Goal: Information Seeking & Learning: Learn about a topic

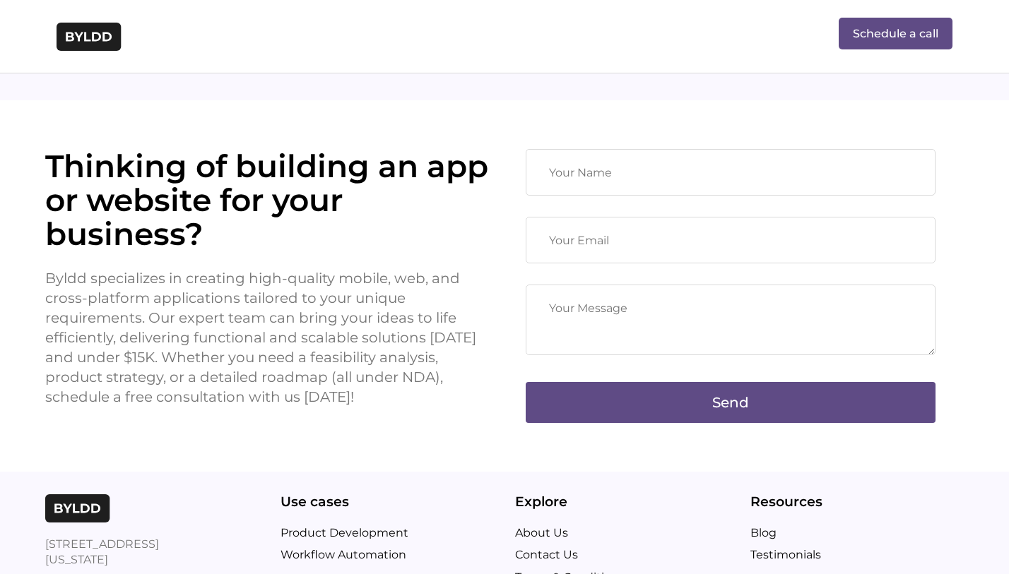
scroll to position [2398, 0]
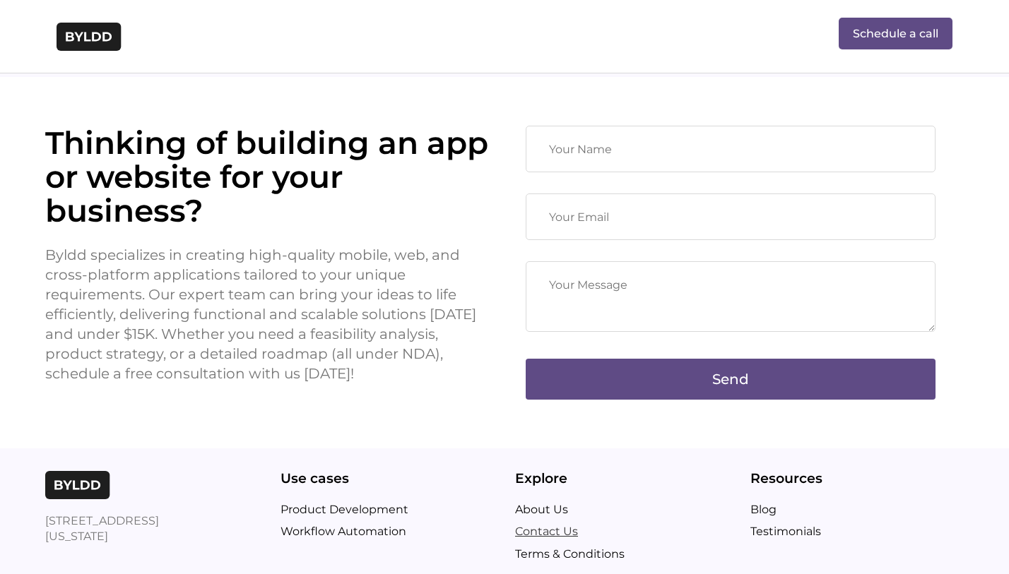
click at [539, 523] on link "Contact Us" at bounding box center [622, 532] width 214 height 18
click at [544, 501] on link "About Us" at bounding box center [622, 510] width 214 height 18
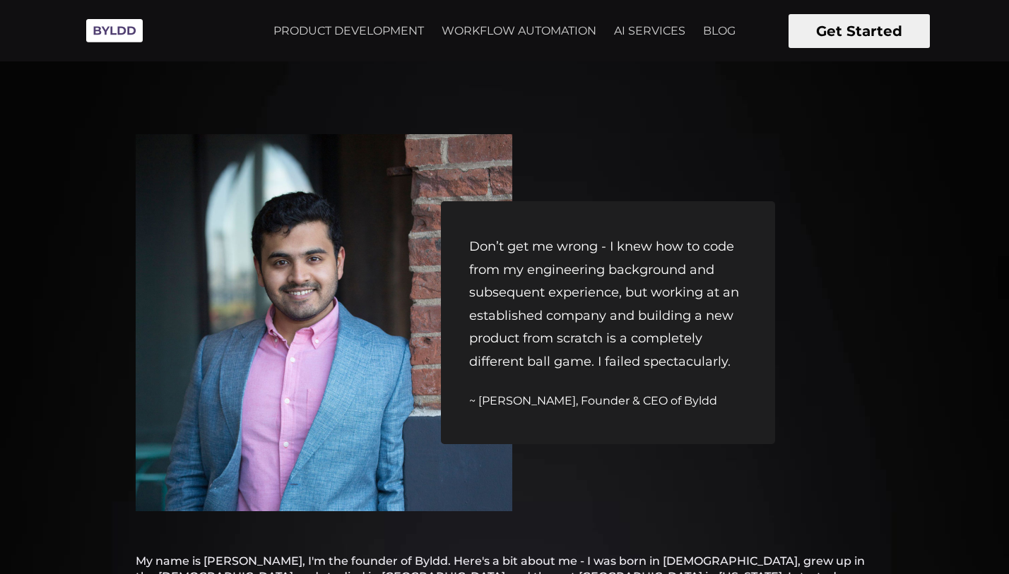
click at [122, 28] on img at bounding box center [114, 30] width 71 height 39
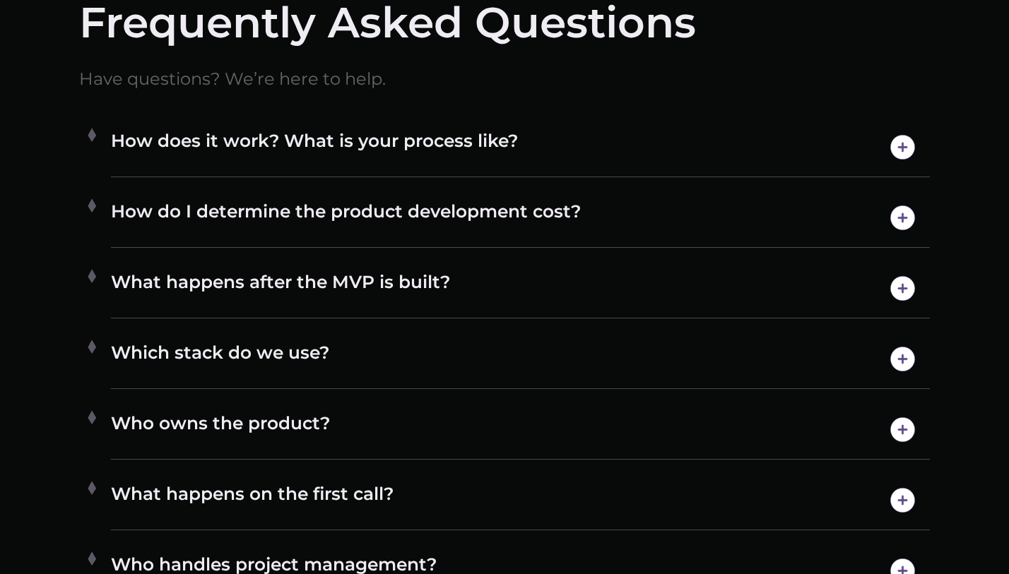
scroll to position [7585, 0]
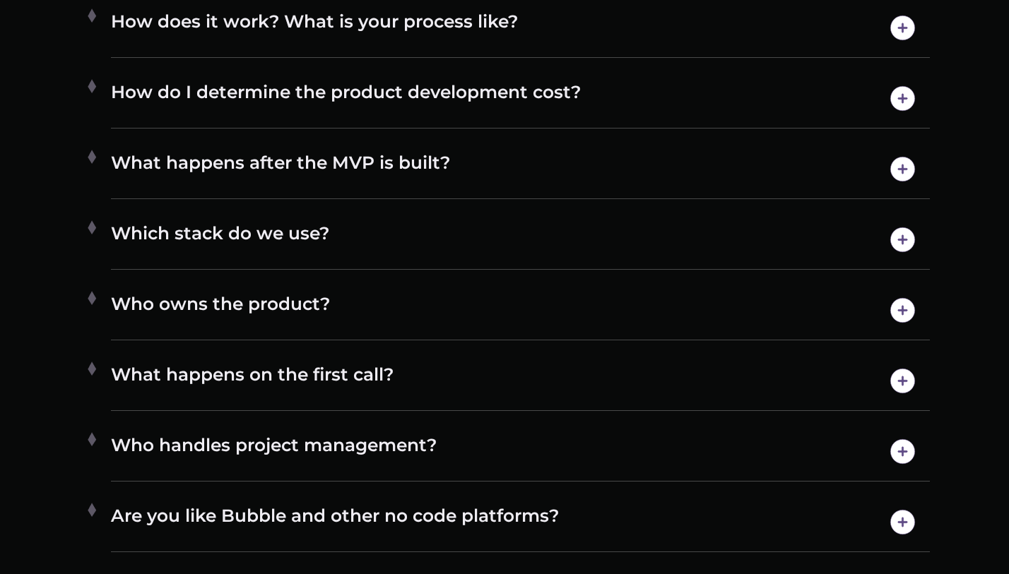
click at [519, 224] on h4 "Which stack do we use?" at bounding box center [520, 240] width 819 height 36
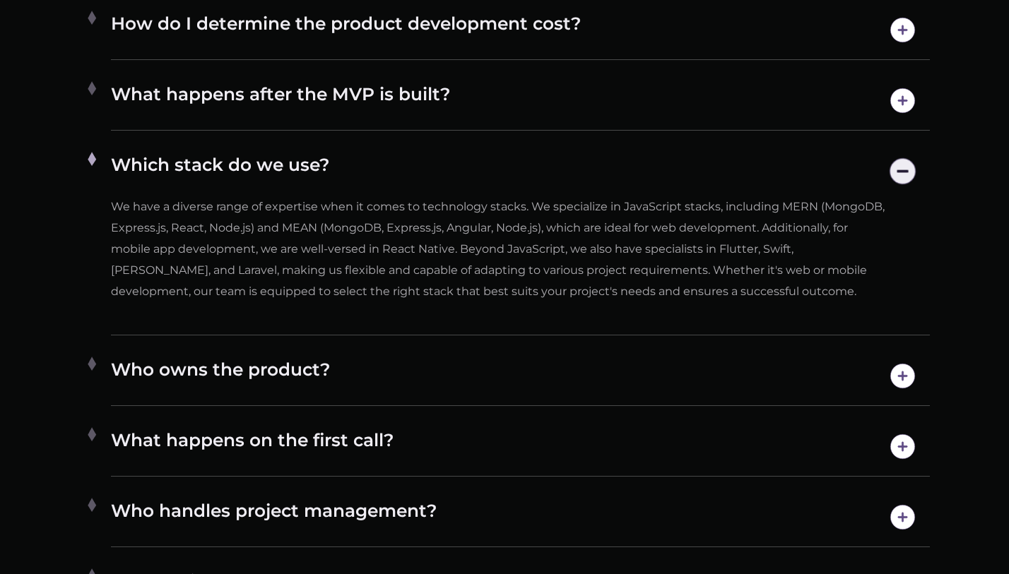
scroll to position [7677, 0]
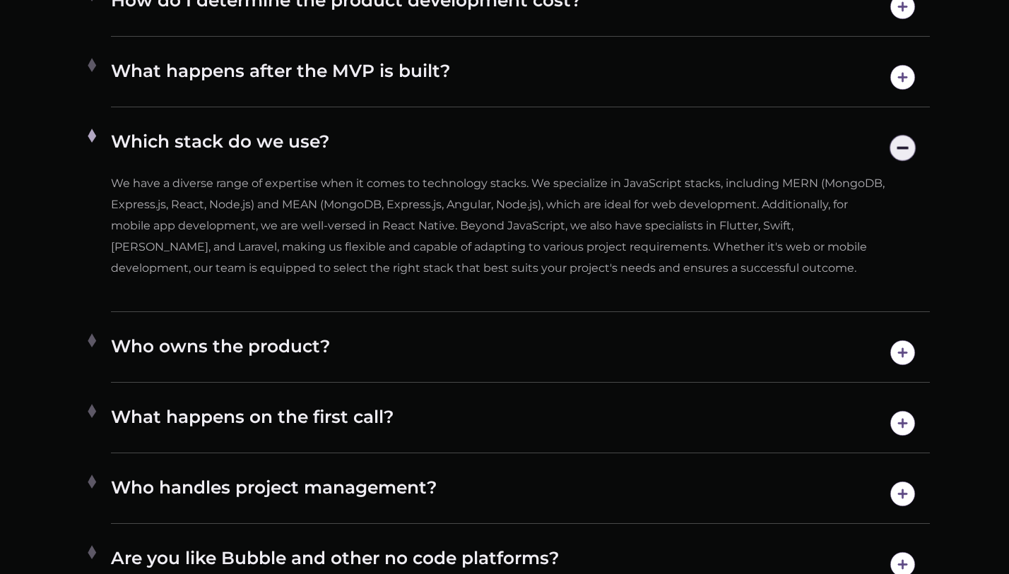
click at [660, 366] on h4 "Who owns the product?" at bounding box center [520, 353] width 819 height 36
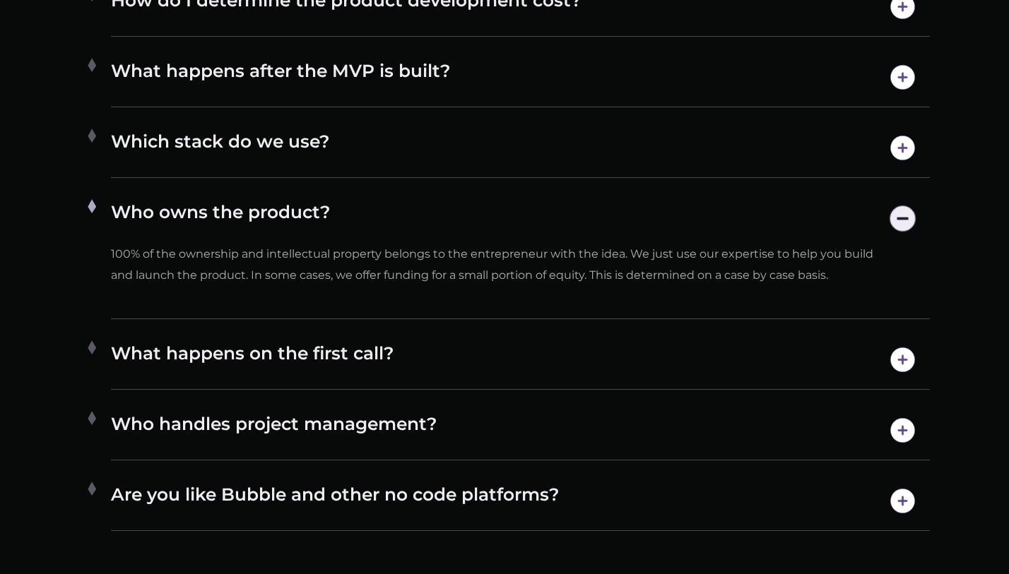
click at [660, 366] on h4 "What happens on the first call?" at bounding box center [520, 360] width 819 height 36
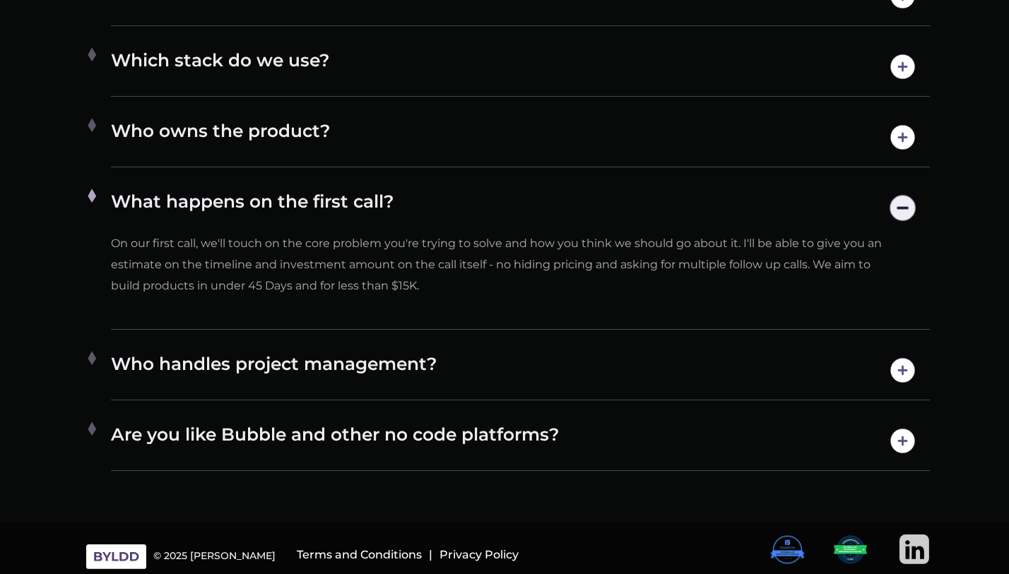
scroll to position [7762, 0]
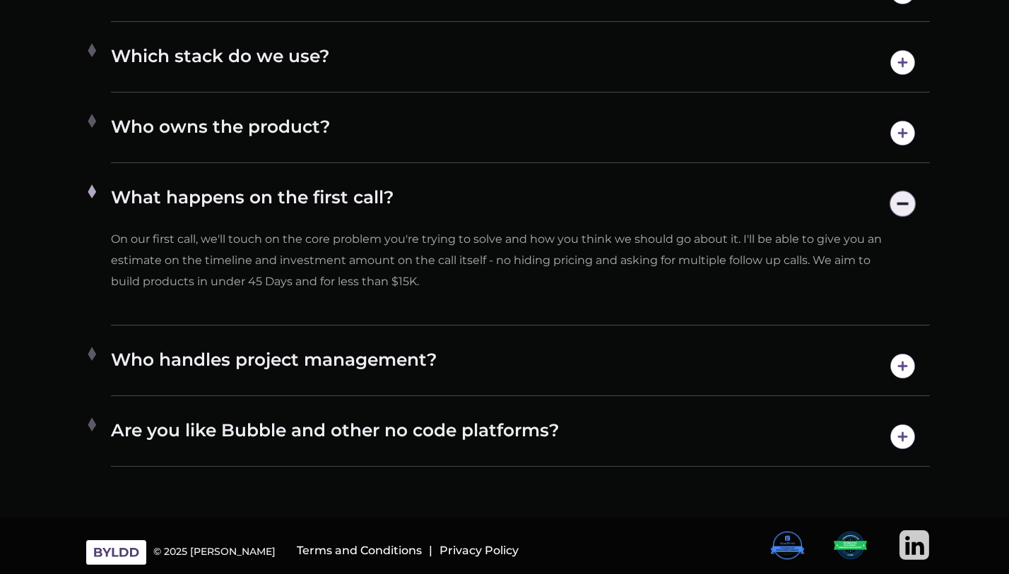
click at [660, 366] on h4 "Who handles project management?" at bounding box center [520, 366] width 819 height 36
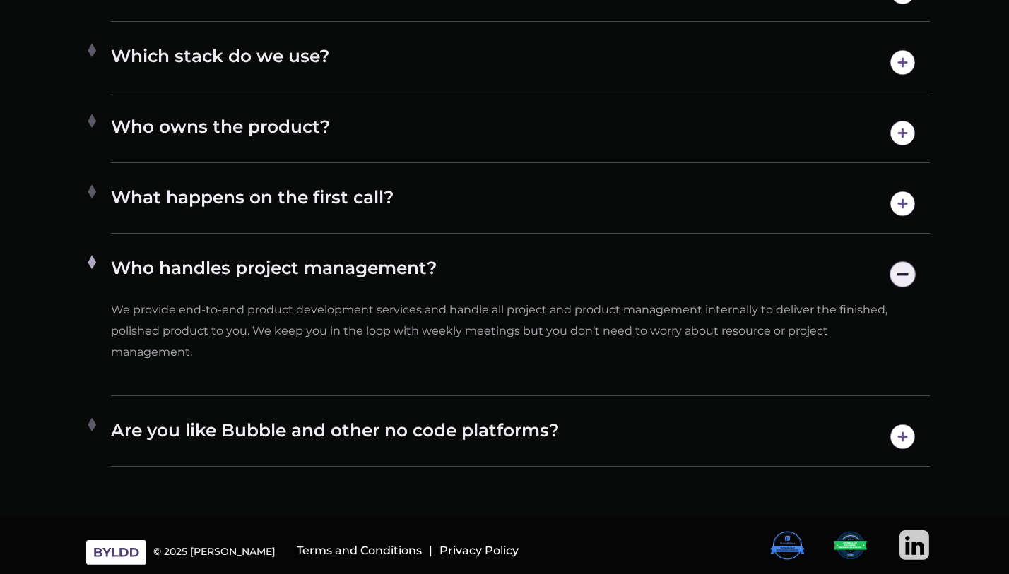
click at [685, 415] on div "Are you like Bubble and other no code platforms? We are not a platform and foun…" at bounding box center [520, 437] width 819 height 59
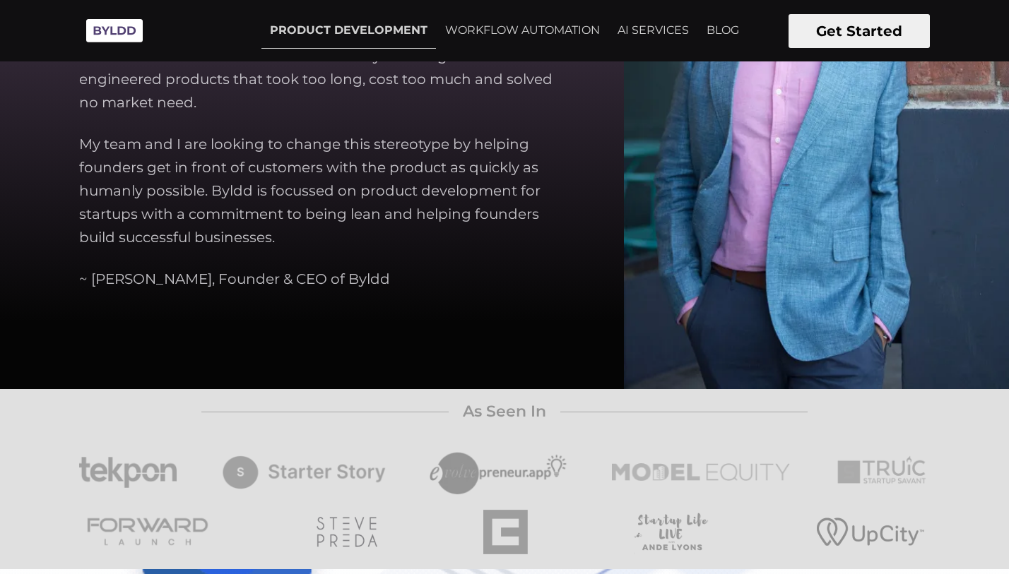
scroll to position [4143, 0]
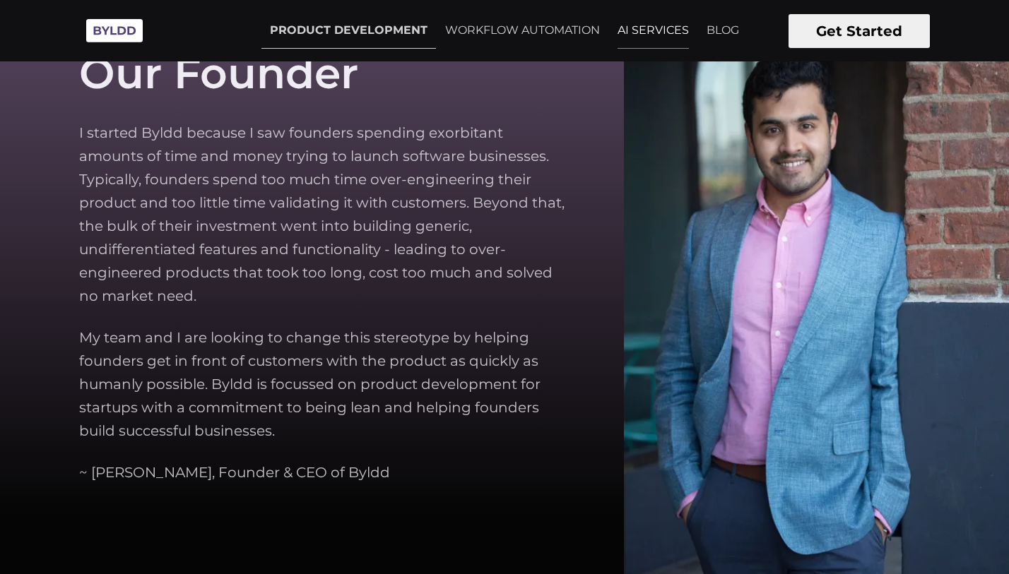
click at [652, 26] on link "AI SERVICES" at bounding box center [653, 30] width 88 height 35
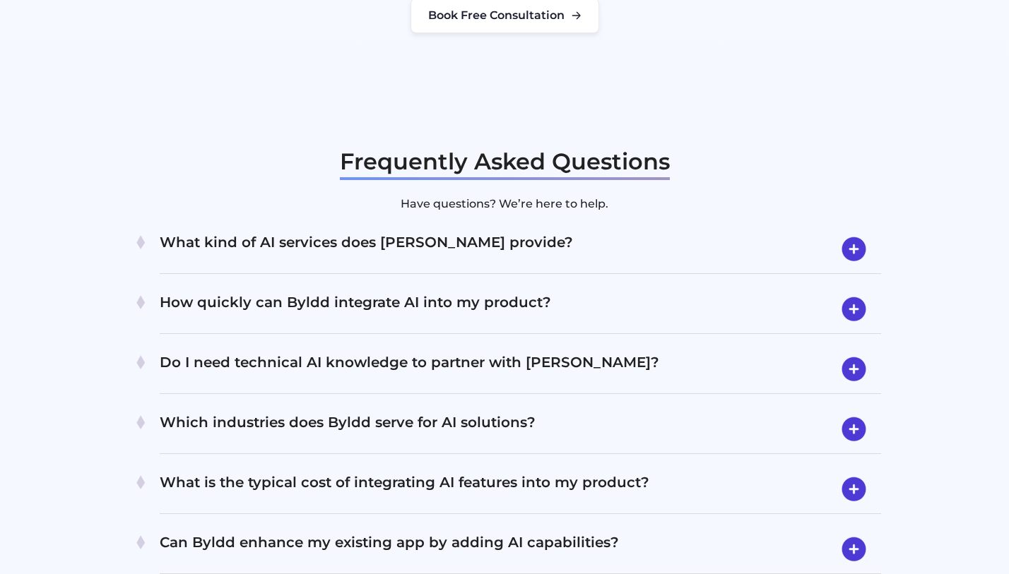
scroll to position [2670, 0]
click at [432, 230] on h4 "What kind of AI services does [PERSON_NAME] provide?" at bounding box center [520, 248] width 721 height 37
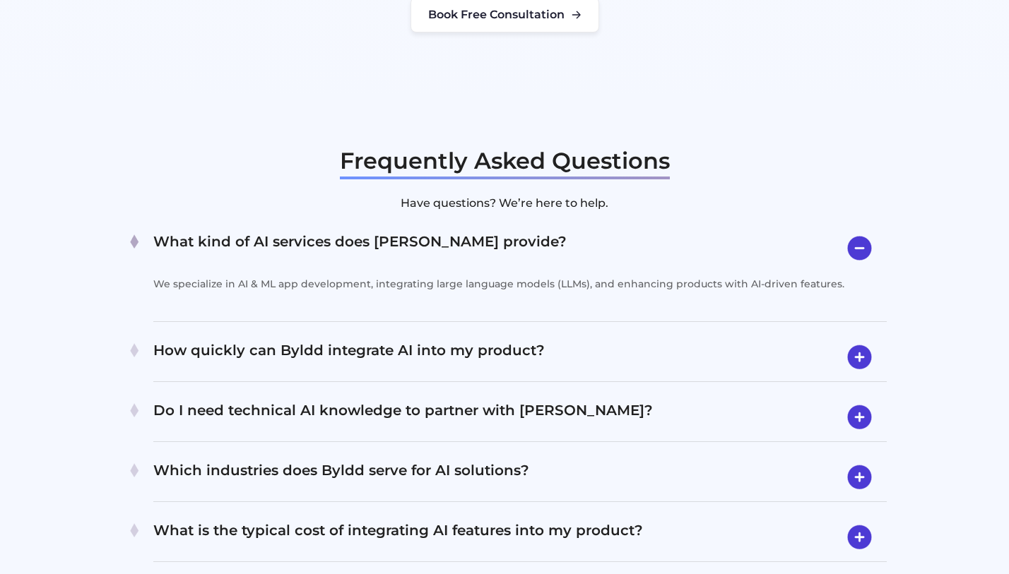
click at [431, 230] on h4 "What kind of AI services does [PERSON_NAME] provide?" at bounding box center [519, 248] width 733 height 36
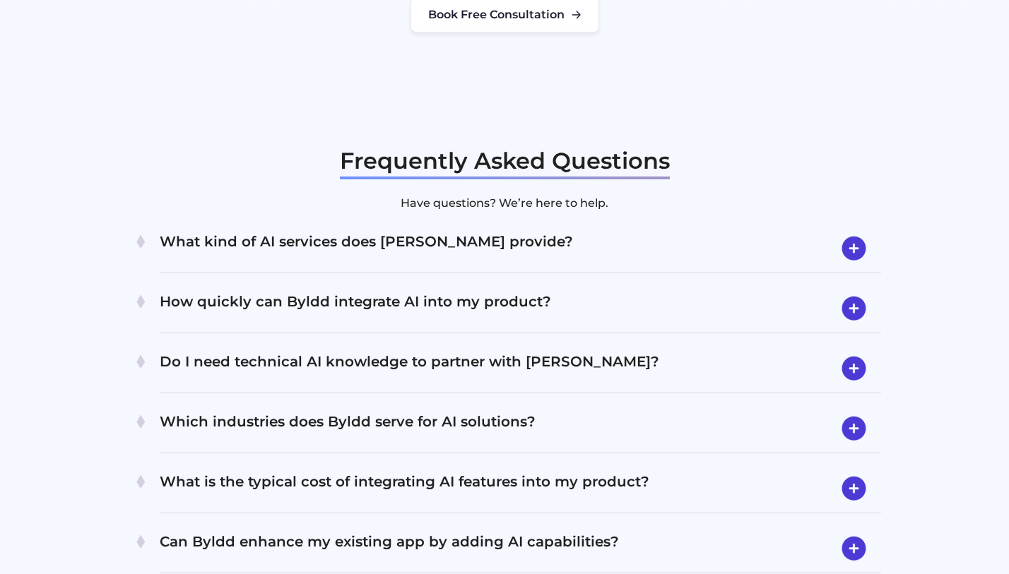
click at [422, 290] on h4 "How quickly can Byldd integrate AI into my product?" at bounding box center [520, 308] width 721 height 37
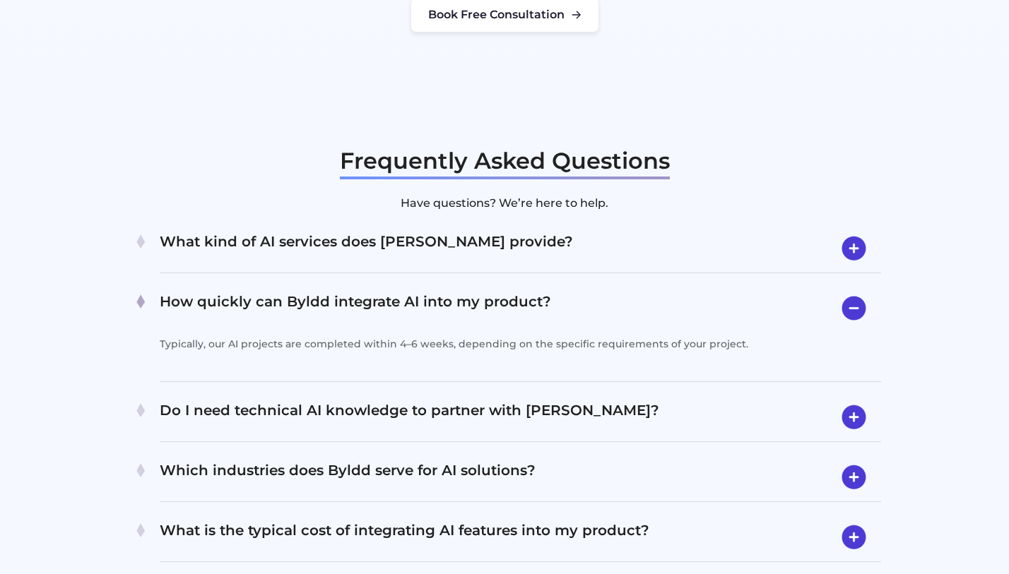
click at [549, 399] on h4 "Do I need technical AI knowledge to partner with [PERSON_NAME]?" at bounding box center [520, 417] width 721 height 37
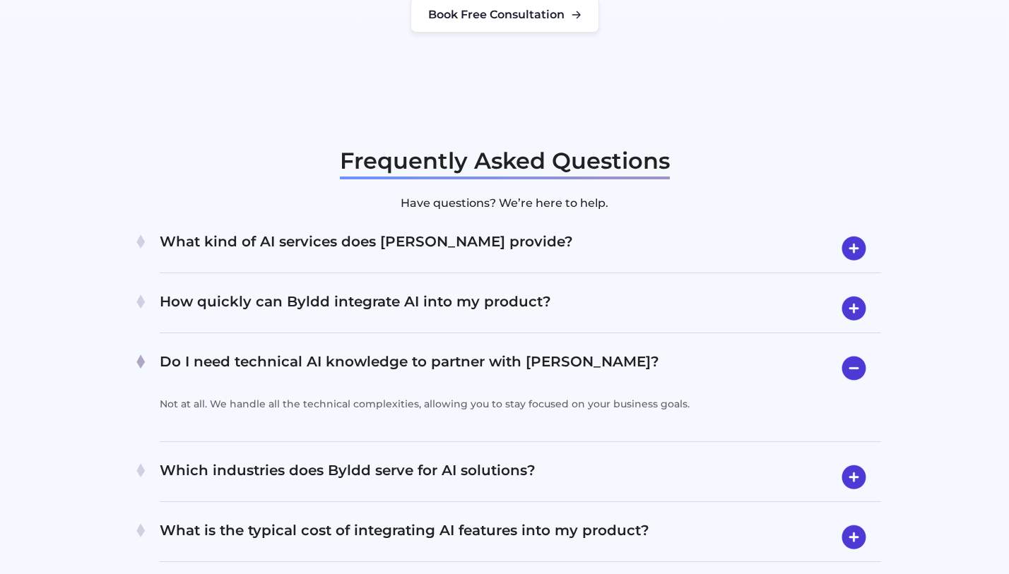
click at [569, 459] on h4 "Which industries does Byldd serve for AI solutions?" at bounding box center [520, 477] width 721 height 37
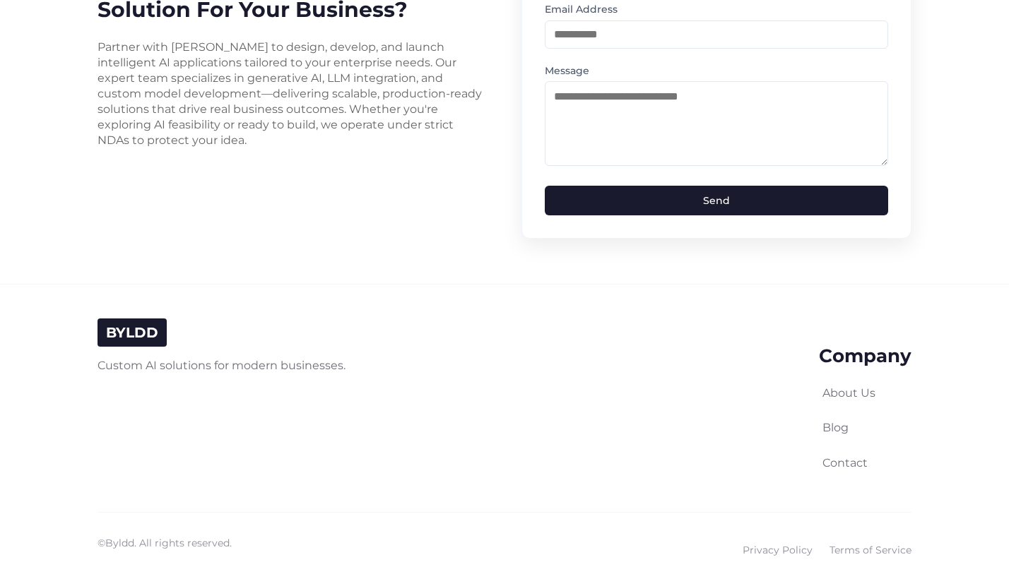
scroll to position [3649, 0]
